Goal: Ask a question

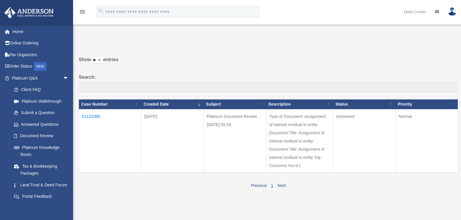
click at [91, 117] on td "01123380" at bounding box center [110, 141] width 63 height 64
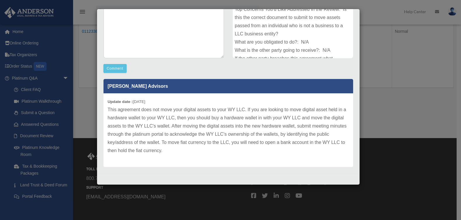
scroll to position [97, 0]
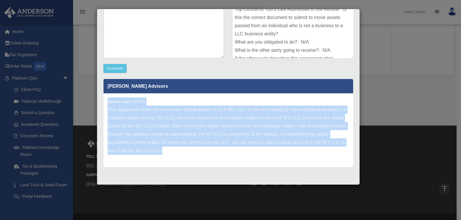
drag, startPoint x: 190, startPoint y: 158, endPoint x: 108, endPoint y: 102, distance: 99.6
click at [108, 102] on div "Update date : [DATE] This agreement does not move your digital assets to your W…" at bounding box center [227, 130] width 249 height 74
copy div "Update date : [DATE] This agreement does not move your digital assets to your W…"
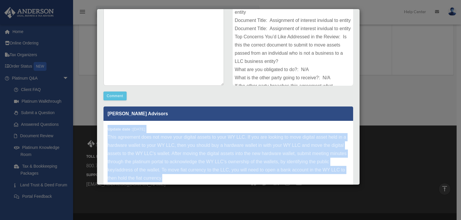
scroll to position [74, 0]
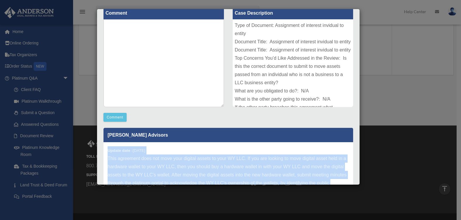
click at [199, 165] on p "This agreement does not move your digital assets to your WY LLC. If you are loo…" at bounding box center [227, 178] width 241 height 49
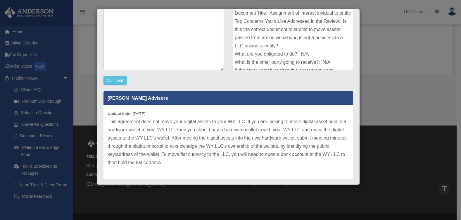
scroll to position [123, 0]
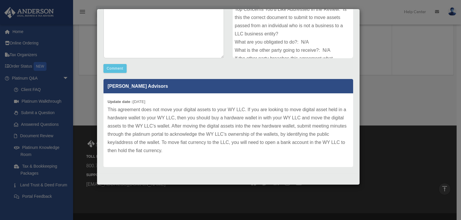
click at [185, 151] on p "This agreement does not move your digital assets to your WY LLC. If you are loo…" at bounding box center [227, 129] width 241 height 49
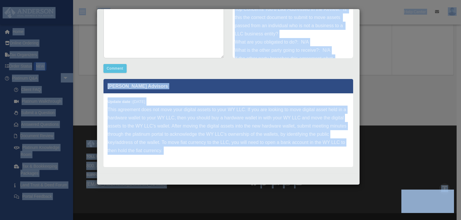
click at [194, 145] on p "This agreement does not move your digital assets to your WY LLC. If you are loo…" at bounding box center [227, 129] width 241 height 49
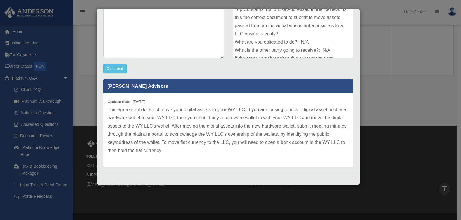
click at [200, 154] on p "This agreement does not move your digital assets to your WY LLC. If you are loo…" at bounding box center [227, 129] width 241 height 49
click at [291, 42] on div "Type of Document: Assignment of interest invidual to entity Document Title: Ass…" at bounding box center [293, 14] width 120 height 88
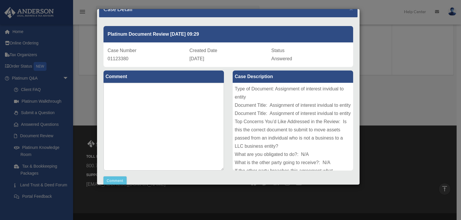
scroll to position [0, 0]
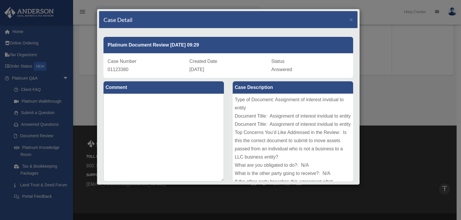
click at [311, 119] on div "Type of Document: Assignment of interest invidual to entity Document Title: Ass…" at bounding box center [293, 137] width 120 height 88
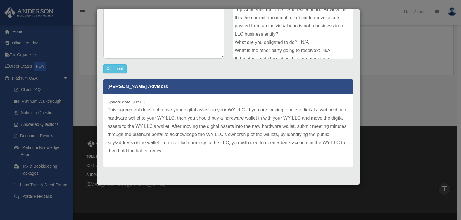
scroll to position [123, 0]
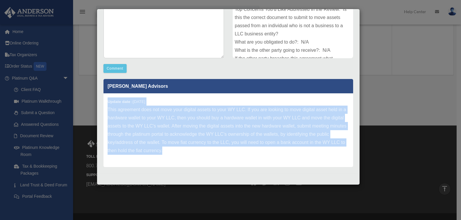
drag, startPoint x: 184, startPoint y: 150, endPoint x: 106, endPoint y: 98, distance: 93.7
click at [106, 98] on div "Update date : [DATE] This agreement does not move your digital assets to your W…" at bounding box center [227, 130] width 249 height 74
copy div "Update date : [DATE] This agreement does not move your digital assets to your W…"
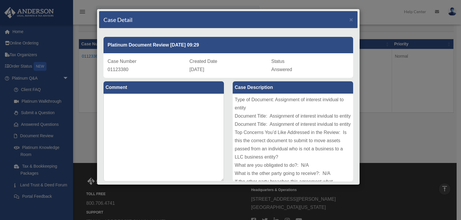
scroll to position [49, 0]
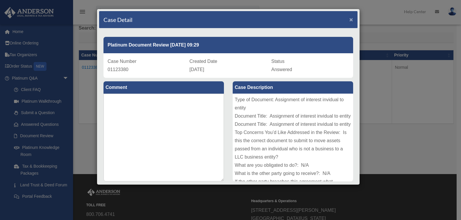
click at [349, 22] on span "×" at bounding box center [351, 19] width 4 height 7
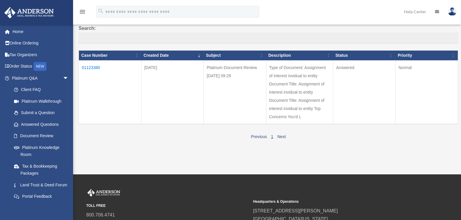
click at [95, 66] on td "01123380" at bounding box center [110, 92] width 63 height 64
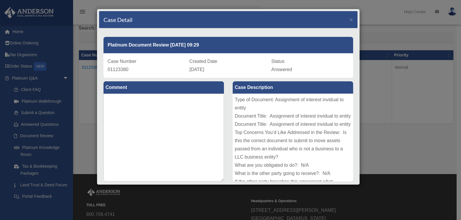
click at [268, 110] on div "Type of Document: Assignment of interest invidual to entity Document Title: Ass…" at bounding box center [293, 137] width 120 height 88
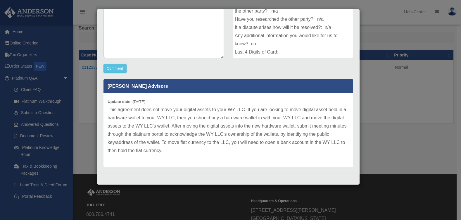
scroll to position [26, 0]
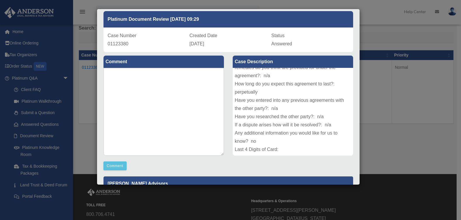
click at [294, 126] on div "Type of Document: Assignment of interest invidual to entity Document Title: Ass…" at bounding box center [293, 112] width 120 height 88
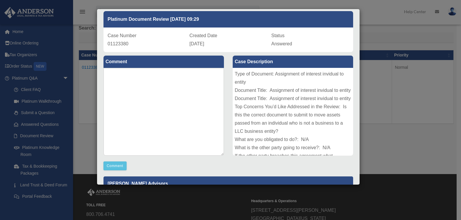
scroll to position [49, 0]
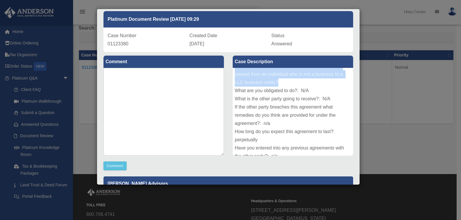
drag, startPoint x: 232, startPoint y: 81, endPoint x: 308, endPoint y: 99, distance: 77.7
click at [308, 99] on div "Type of Document: Assignment of interest invidual to entity Document Title: Ass…" at bounding box center [293, 112] width 120 height 88
copy div "Is this the correct document to submit to move assets passed from an individual…"
